Goal: Information Seeking & Learning: Learn about a topic

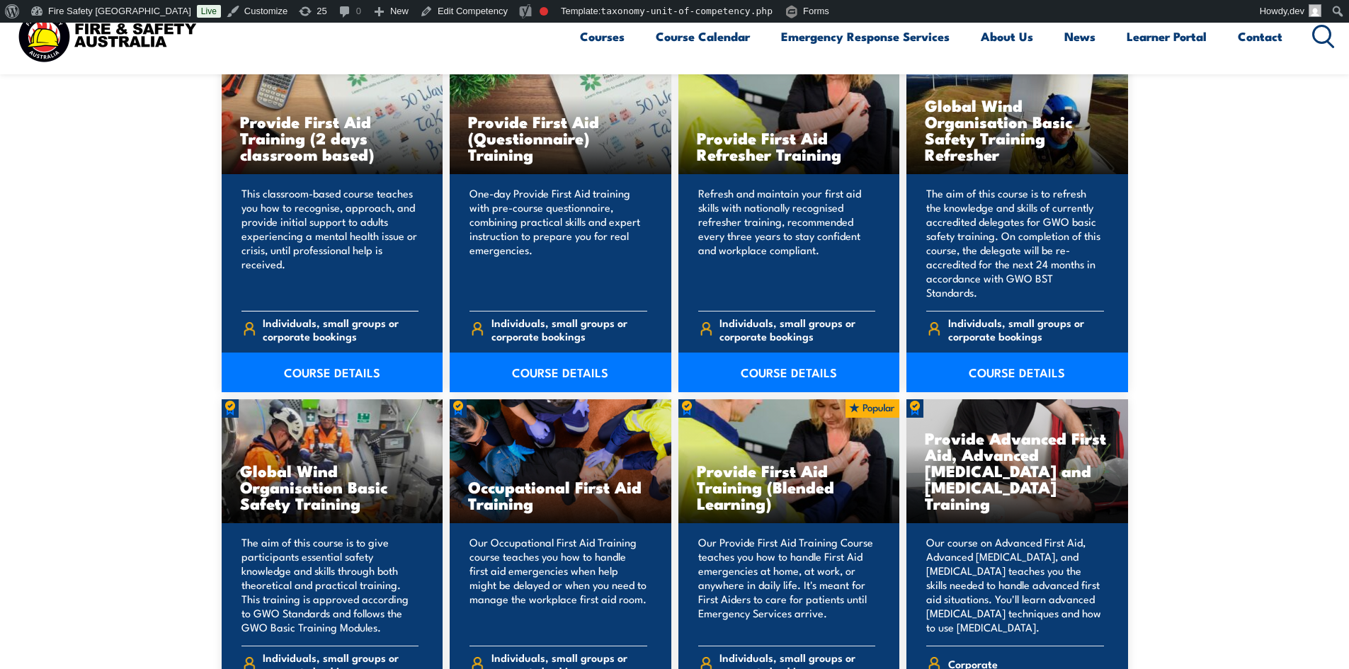
scroll to position [142, 0]
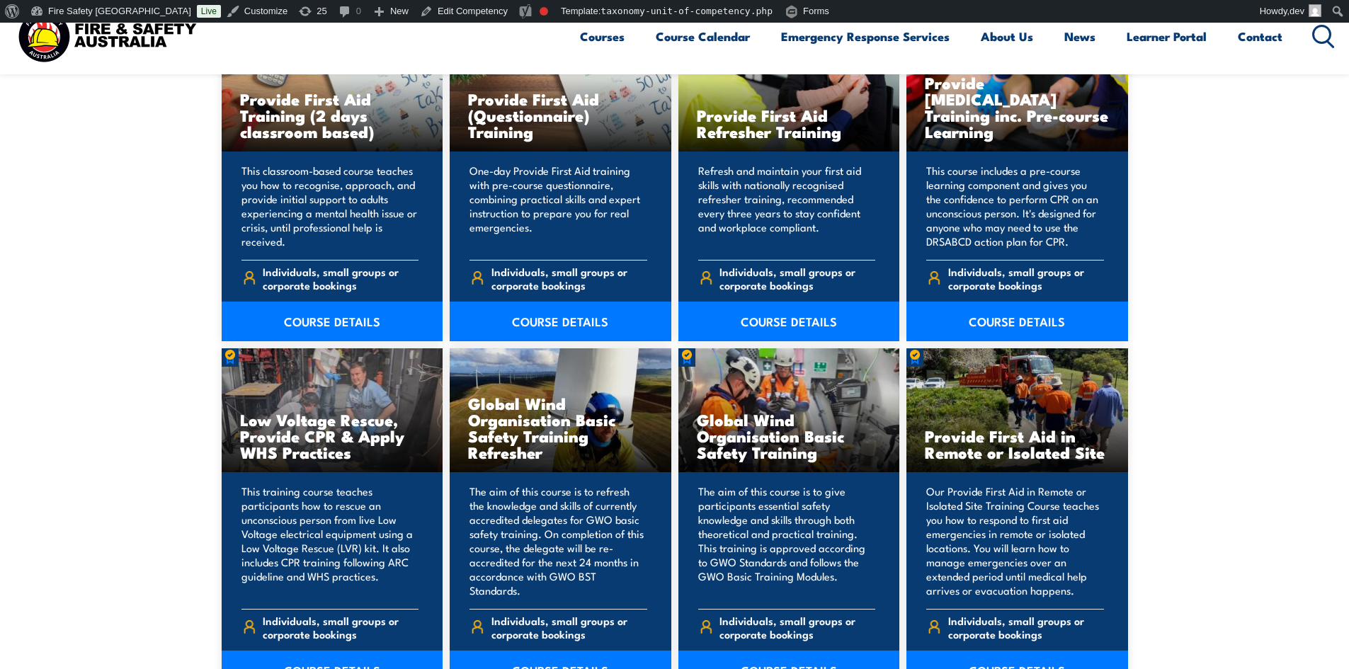
scroll to position [213, 0]
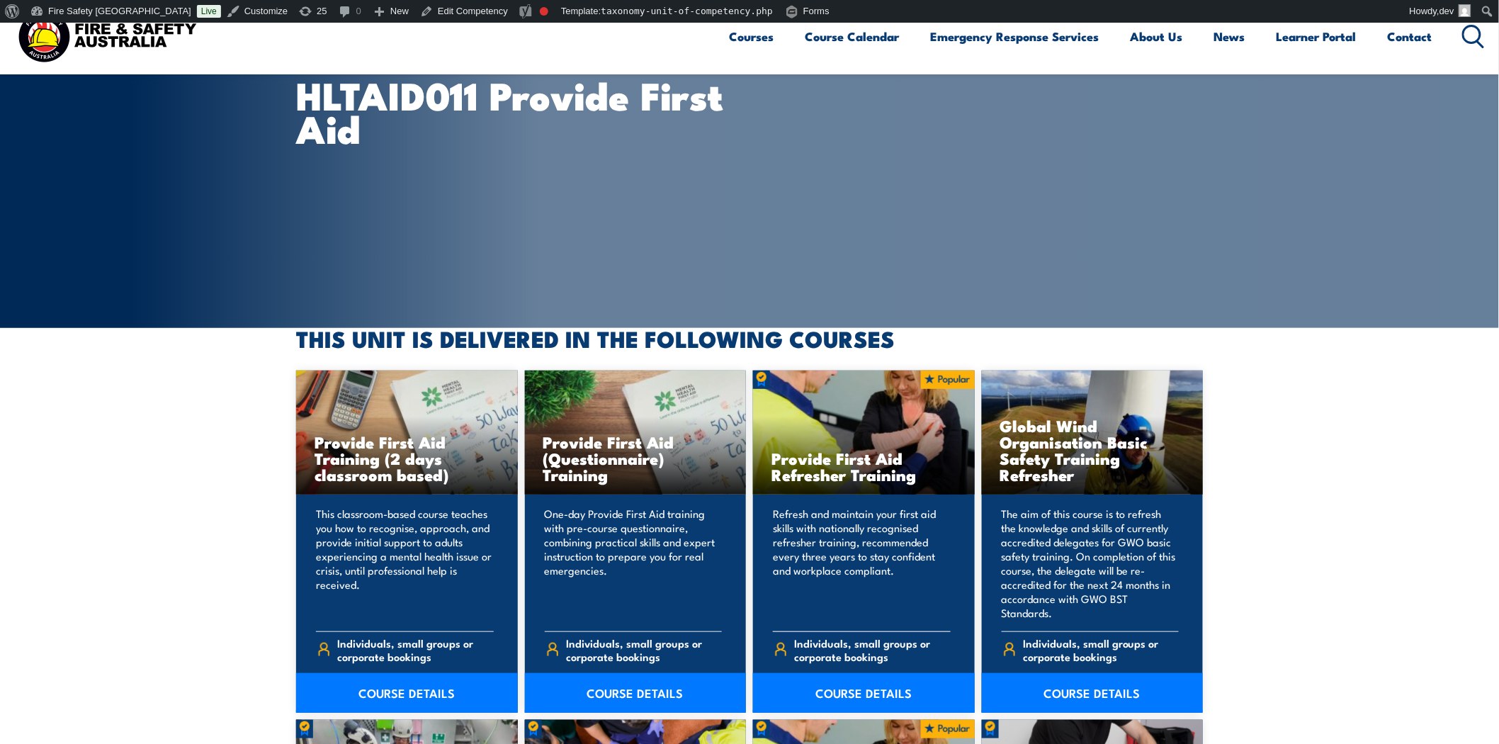
scroll to position [157, 0]
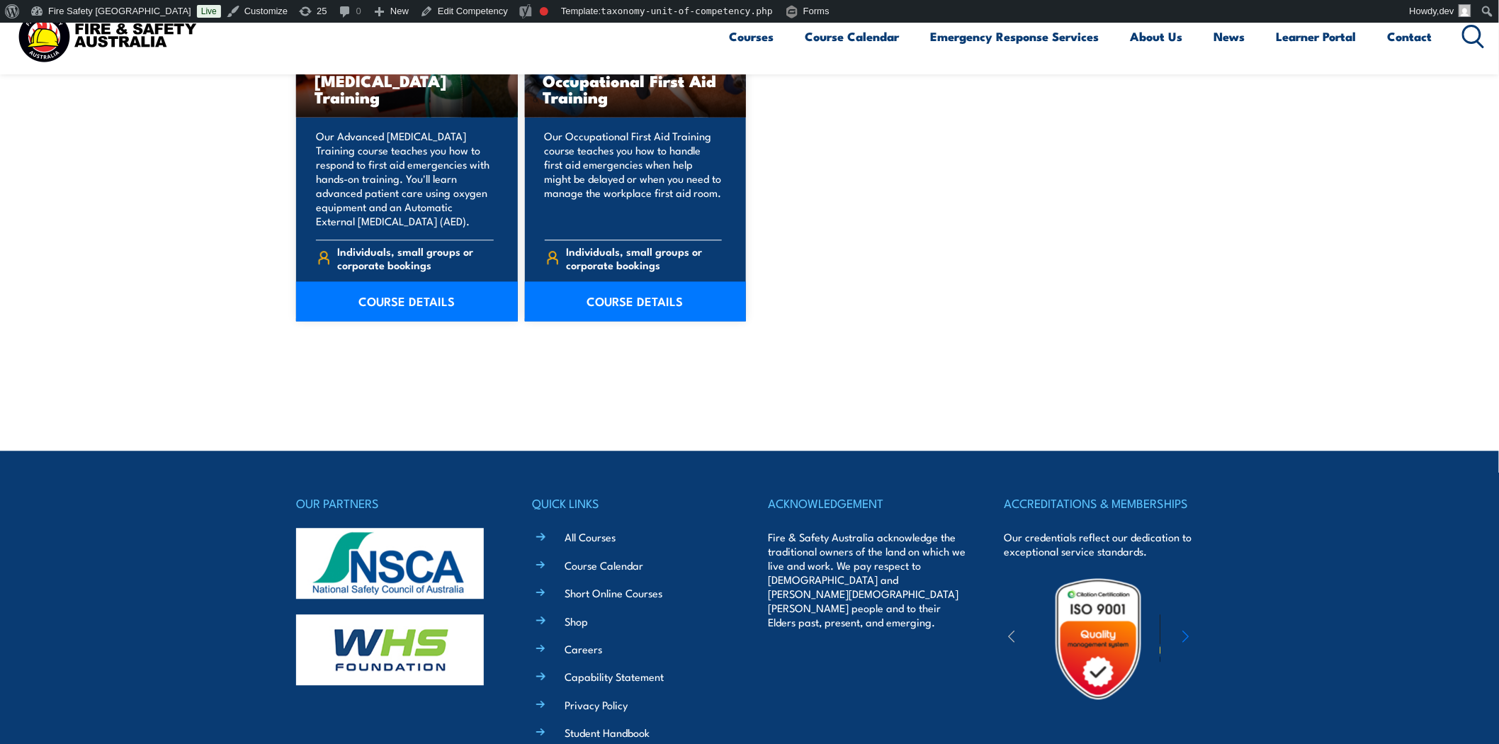
scroll to position [1160, 0]
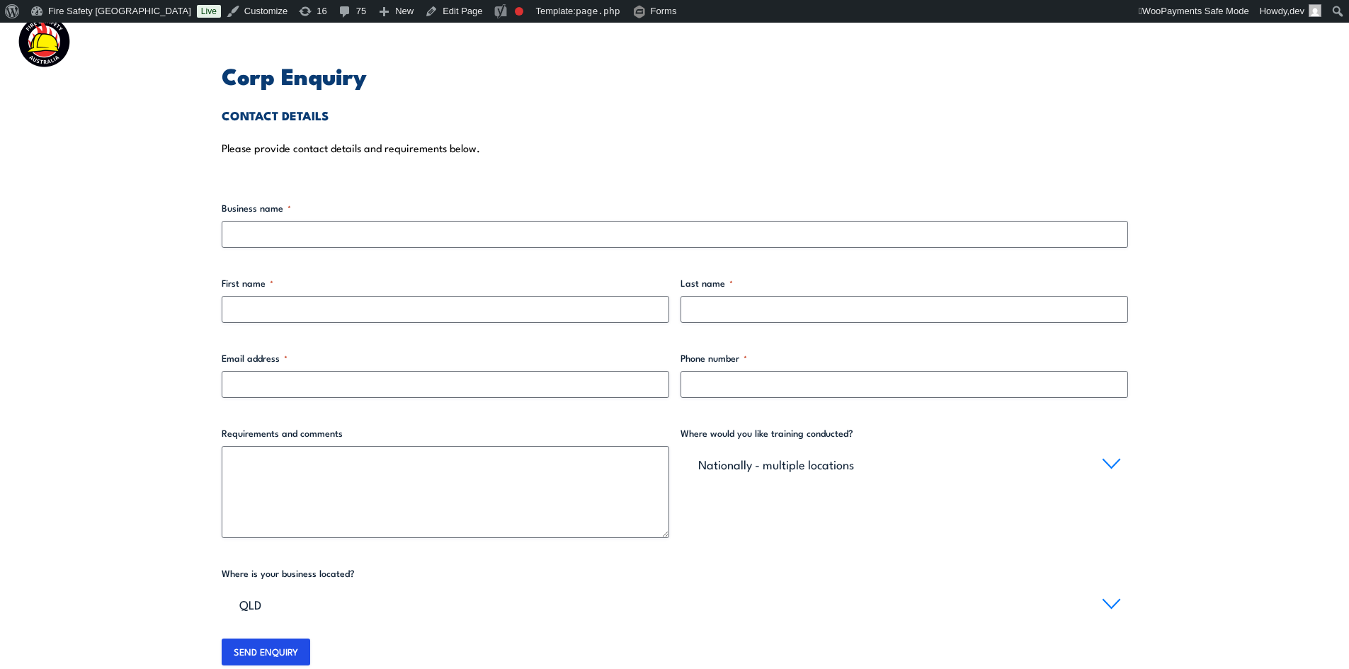
click at [1289, 159] on section "Corp Enquiry CONTACT DETAILS Please provide contact details and requirements be…" at bounding box center [674, 366] width 1349 height 686
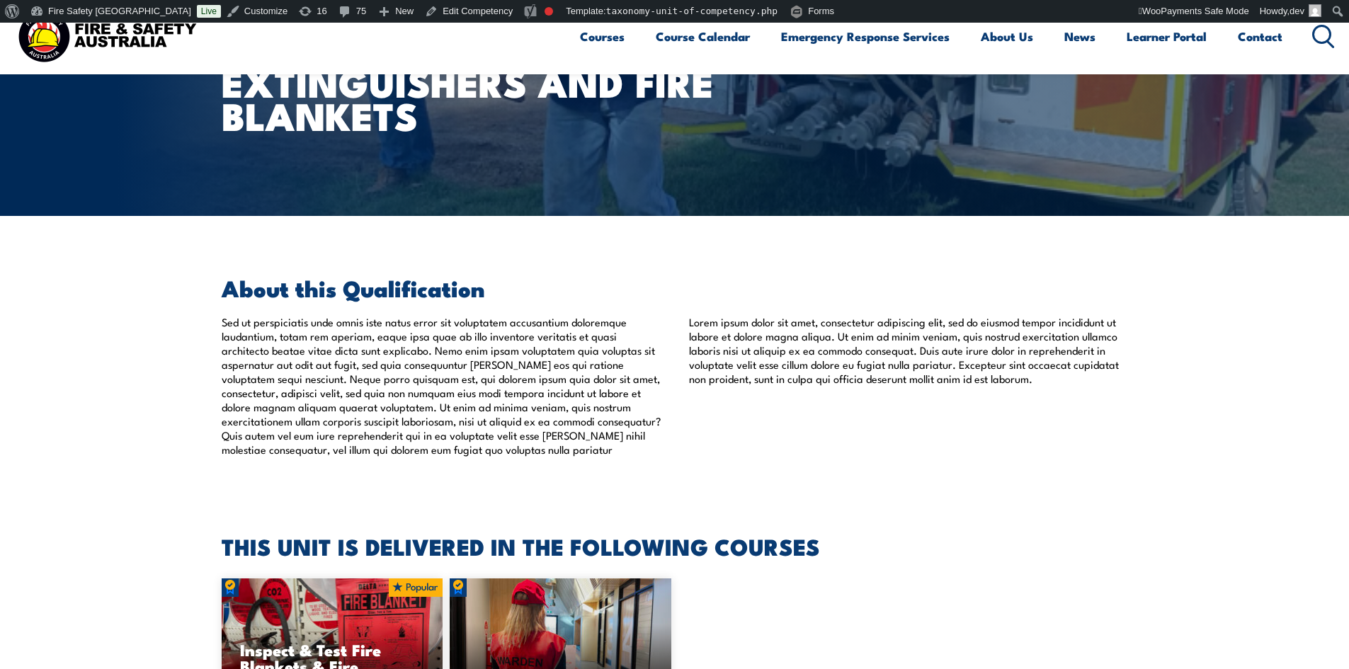
scroll to position [283, 0]
